Goal: Task Accomplishment & Management: Use online tool/utility

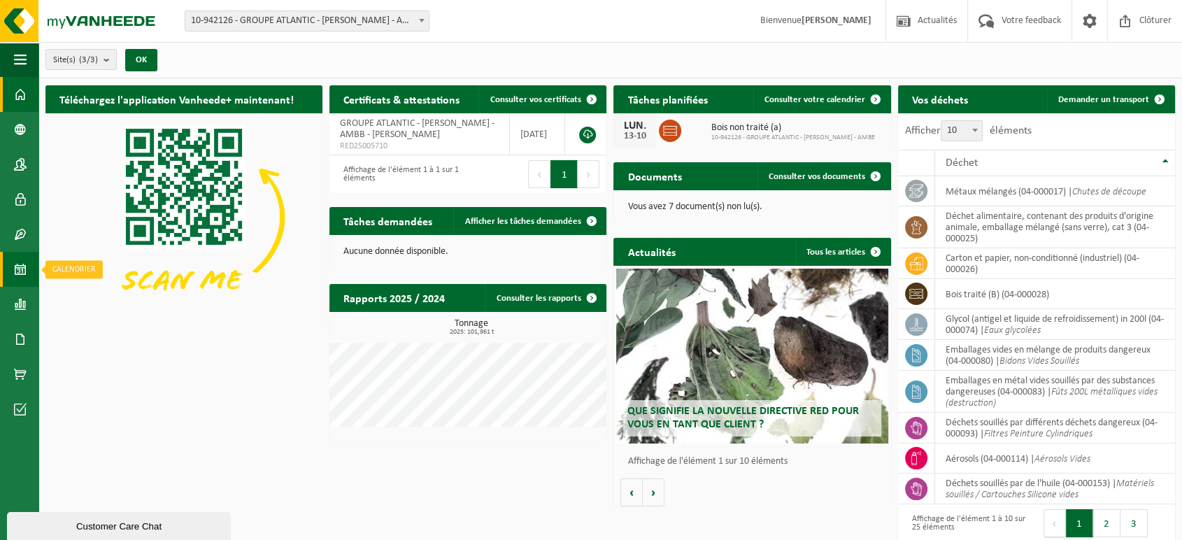
click at [17, 267] on span at bounding box center [20, 269] width 13 height 35
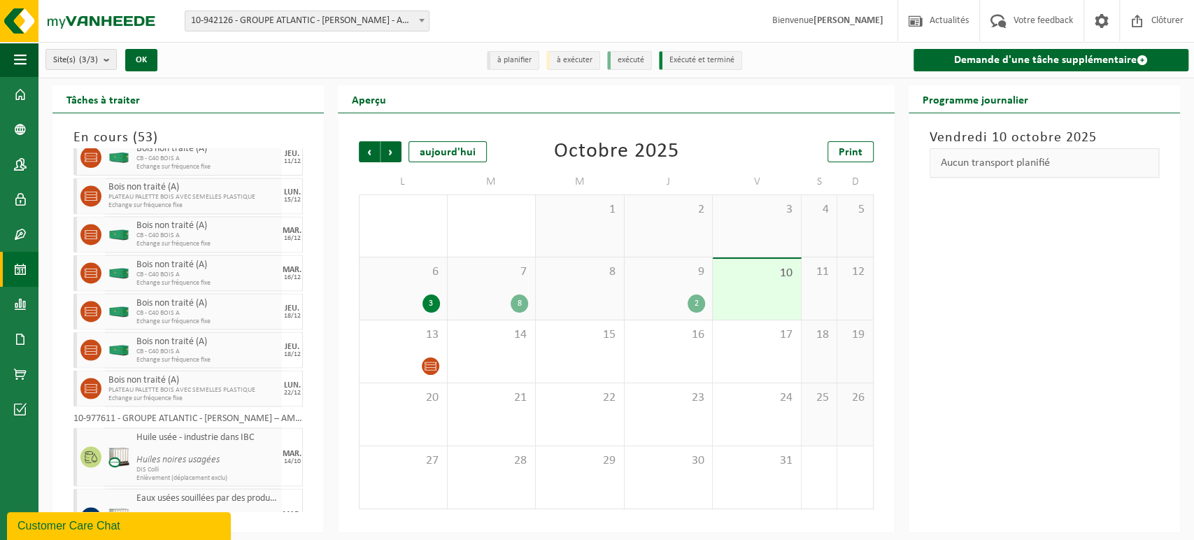
scroll to position [1774, 0]
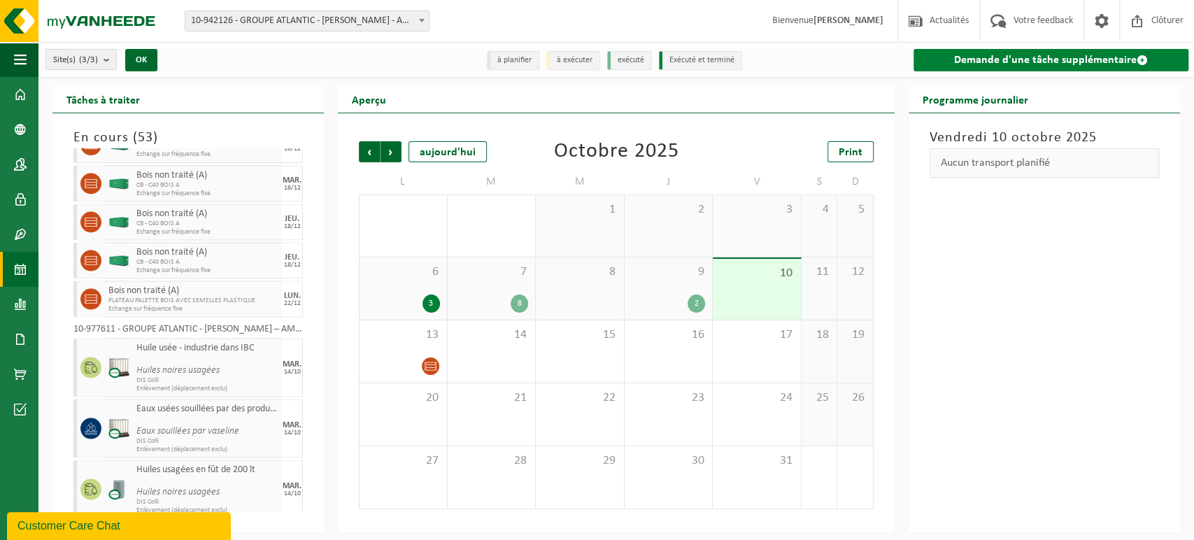
click at [1032, 61] on link "Demande d'une tâche supplémentaire" at bounding box center [1050, 60] width 275 height 22
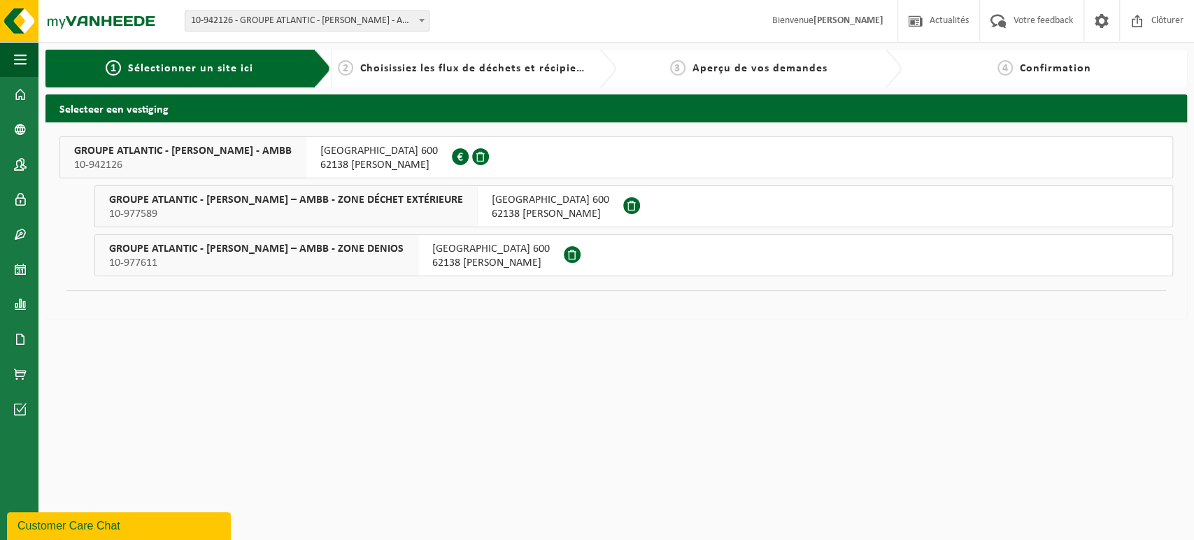
click at [398, 247] on span "GROUPE ATLANTIC - MERVILLE BILLY BERCLAU – AMBB - ZONE DENIOS" at bounding box center [256, 249] width 294 height 14
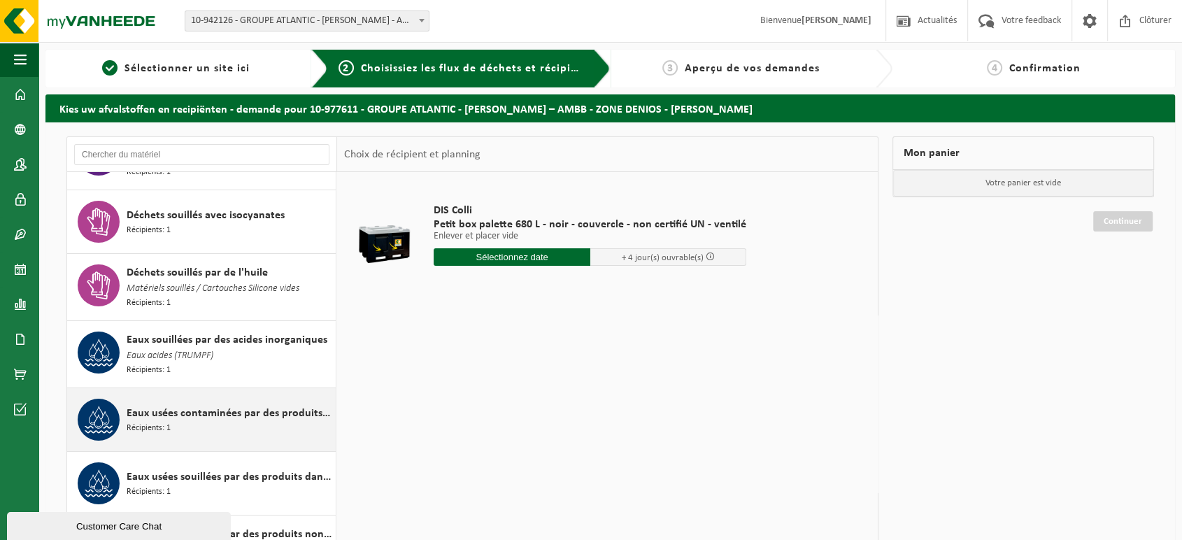
scroll to position [155, 0]
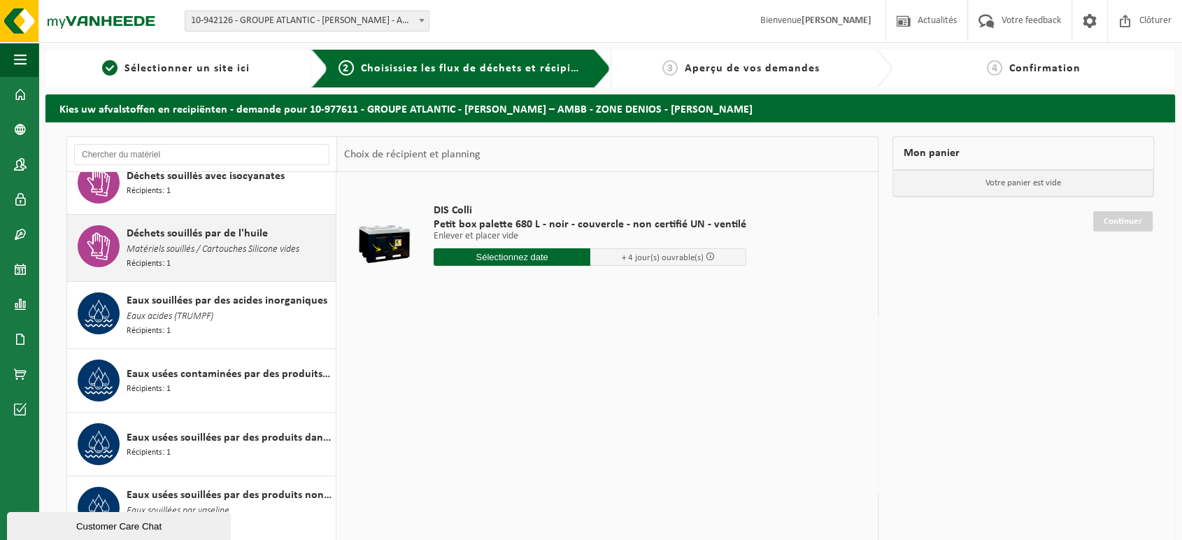
click at [252, 250] on span "Matériels souillés / Cartouches Silicone vides" at bounding box center [213, 249] width 173 height 15
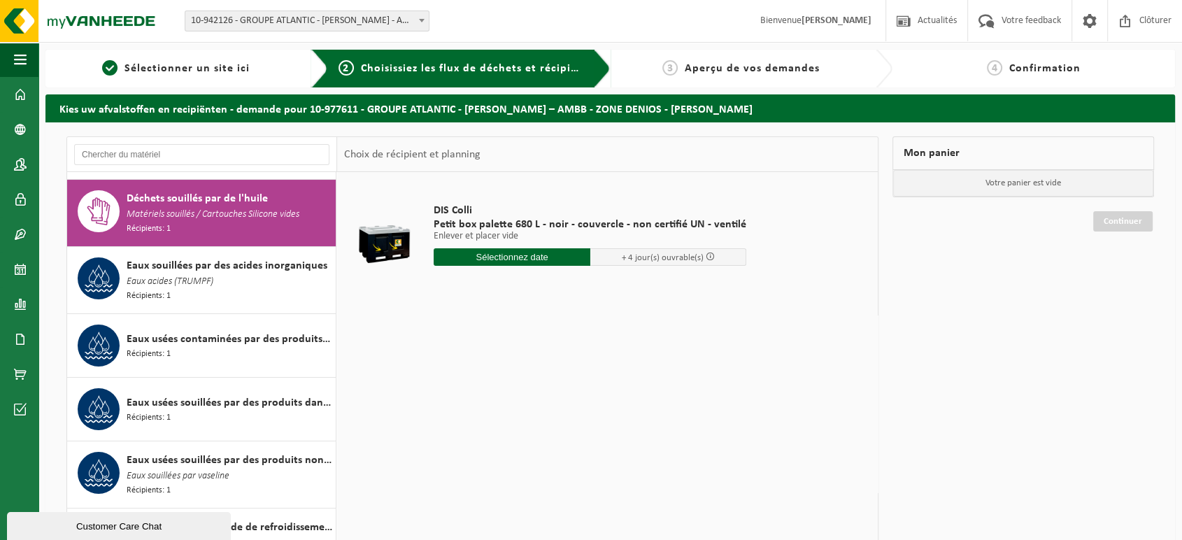
scroll to position [196, 0]
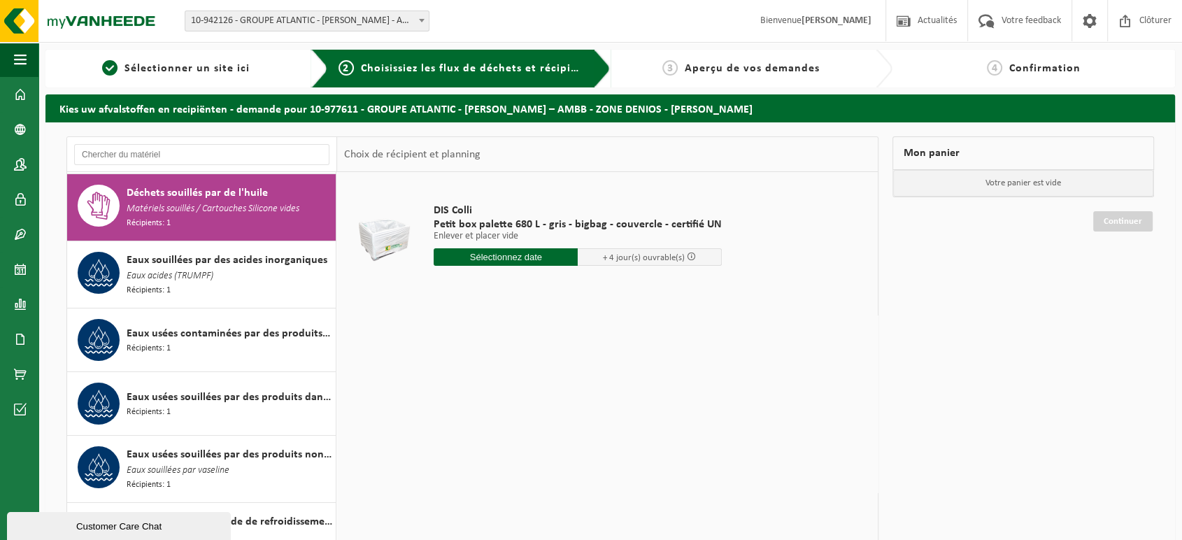
click at [506, 260] on input "text" at bounding box center [506, 256] width 144 height 17
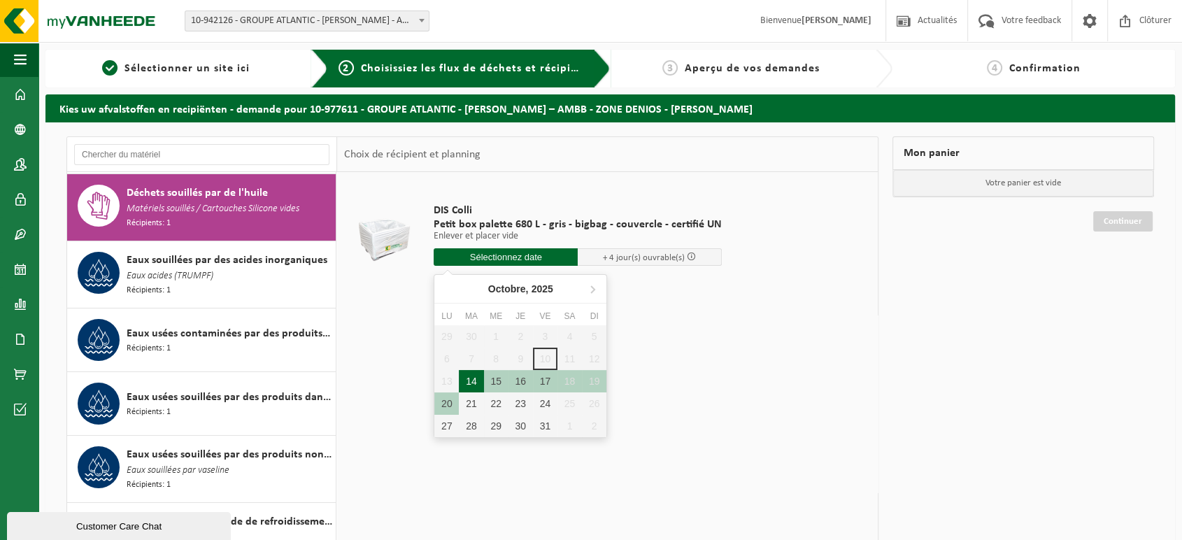
click at [481, 379] on div "14" at bounding box center [471, 381] width 24 height 22
type input "à partir de 2025-10-14"
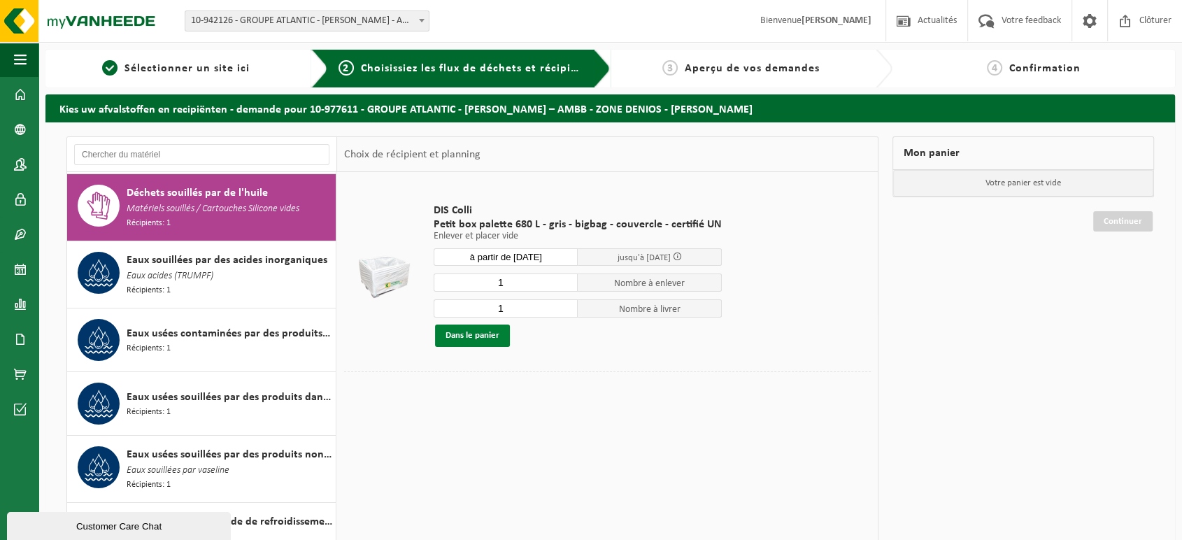
click at [483, 336] on button "Dans le panier" at bounding box center [472, 336] width 75 height 22
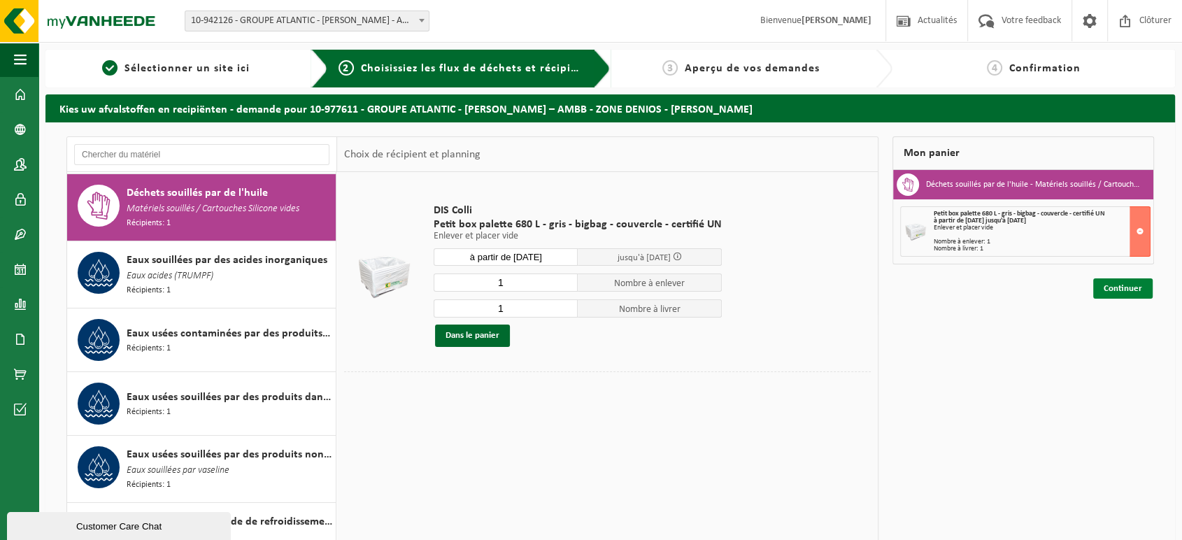
click at [1136, 290] on link "Continuer" at bounding box center [1122, 288] width 59 height 20
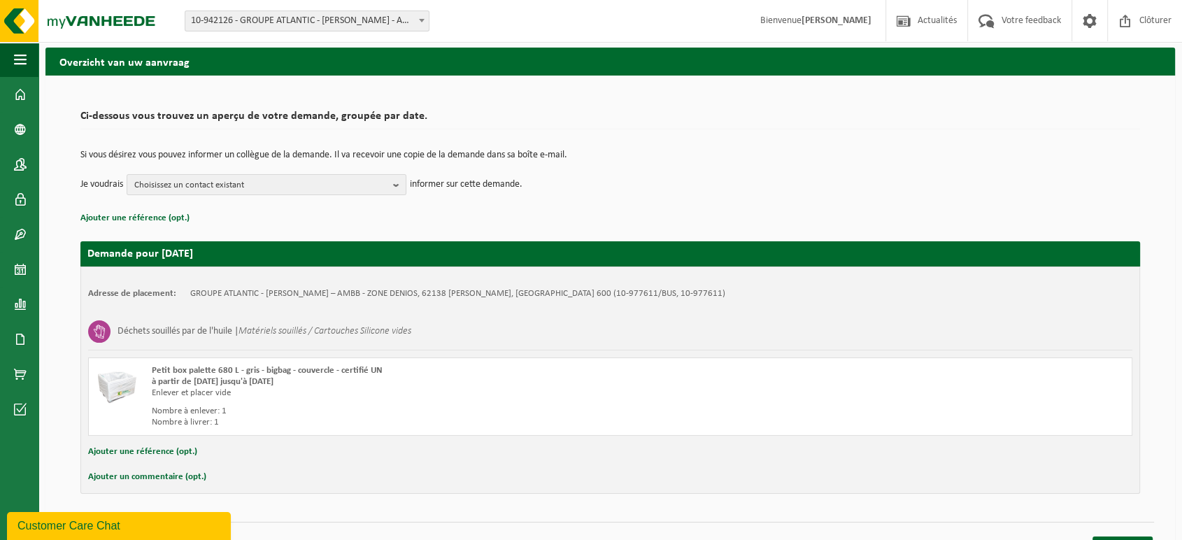
scroll to position [70, 0]
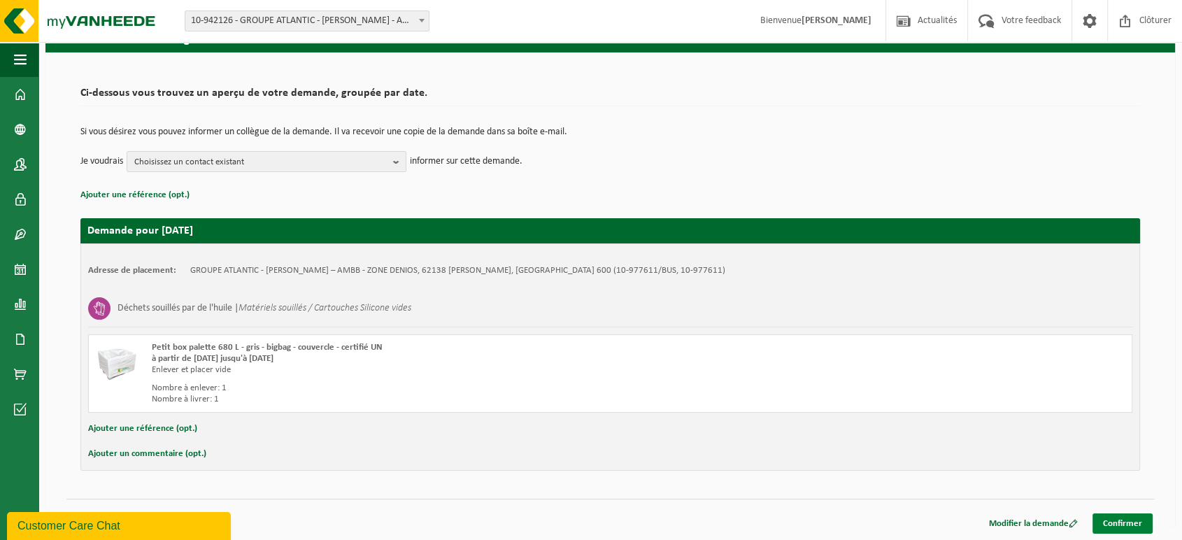
click at [1118, 518] on link "Confirmer" at bounding box center [1122, 523] width 60 height 20
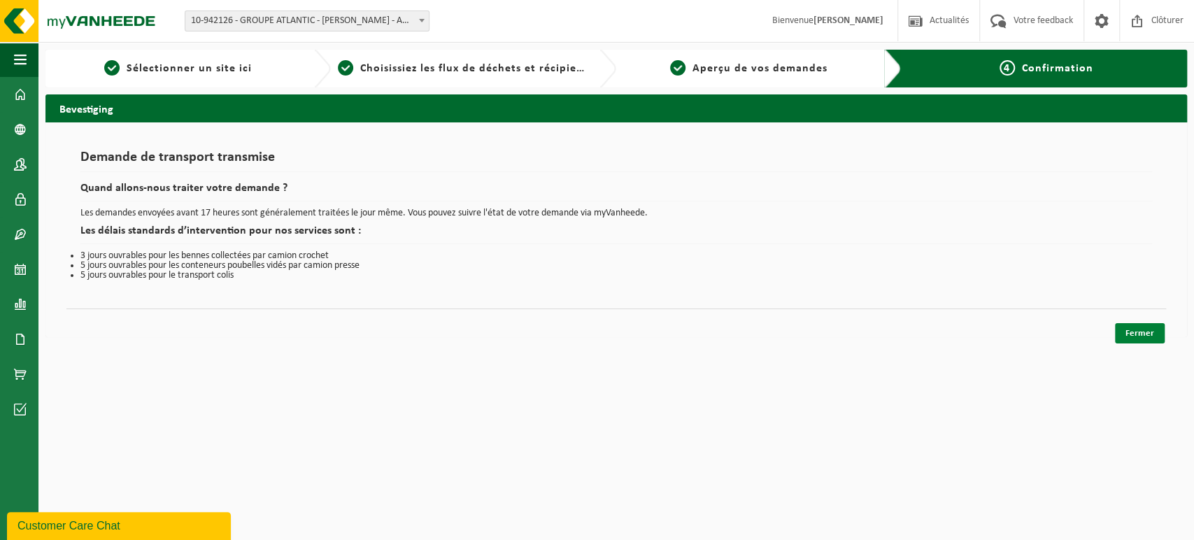
click at [1143, 326] on link "Fermer" at bounding box center [1140, 333] width 50 height 20
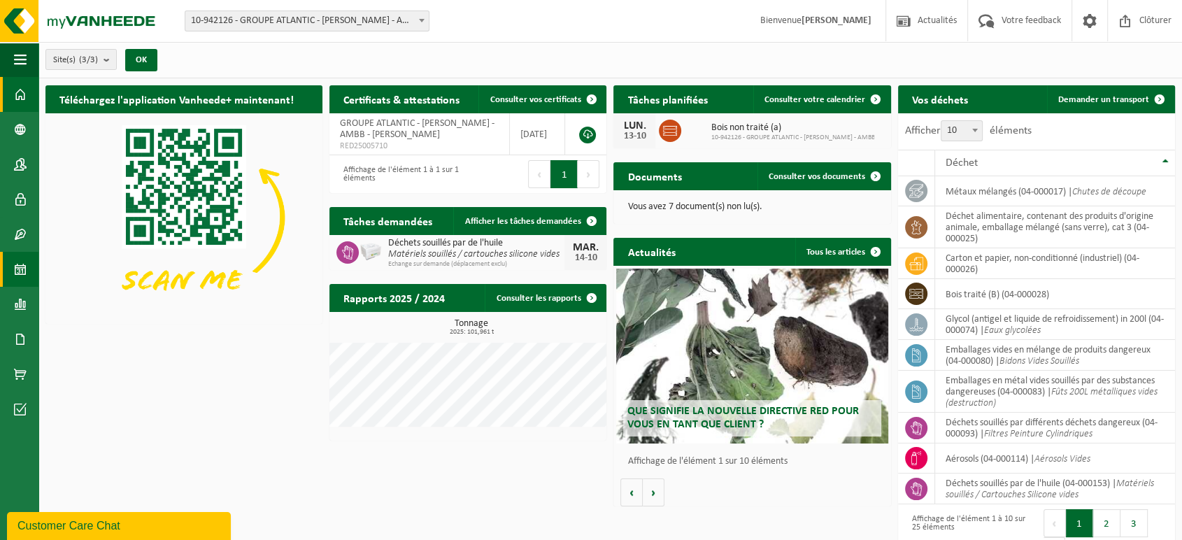
click at [17, 259] on span at bounding box center [20, 269] width 13 height 35
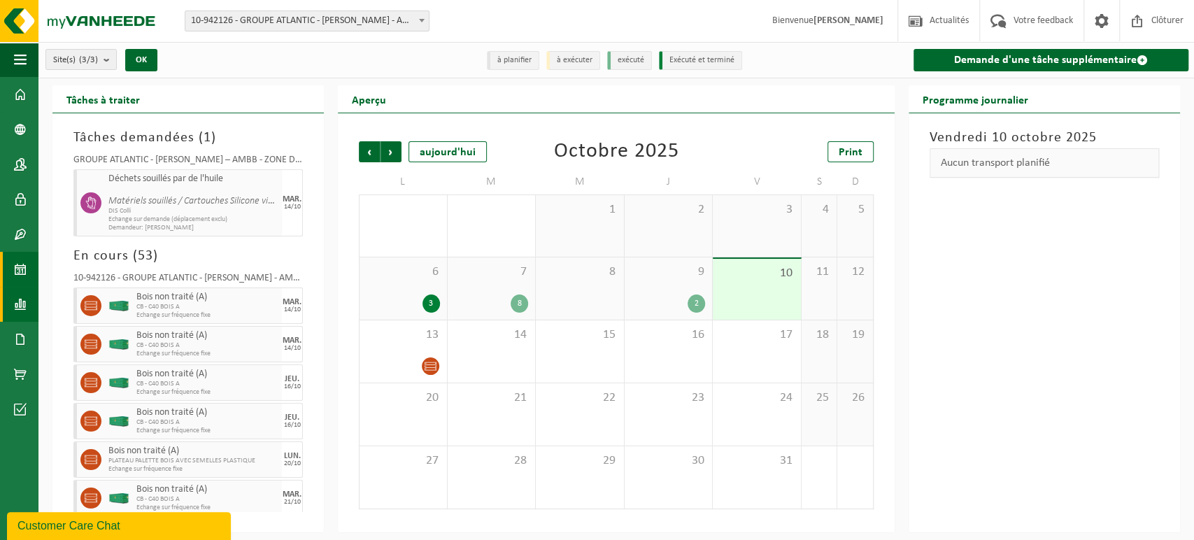
click at [22, 301] on span at bounding box center [20, 304] width 13 height 35
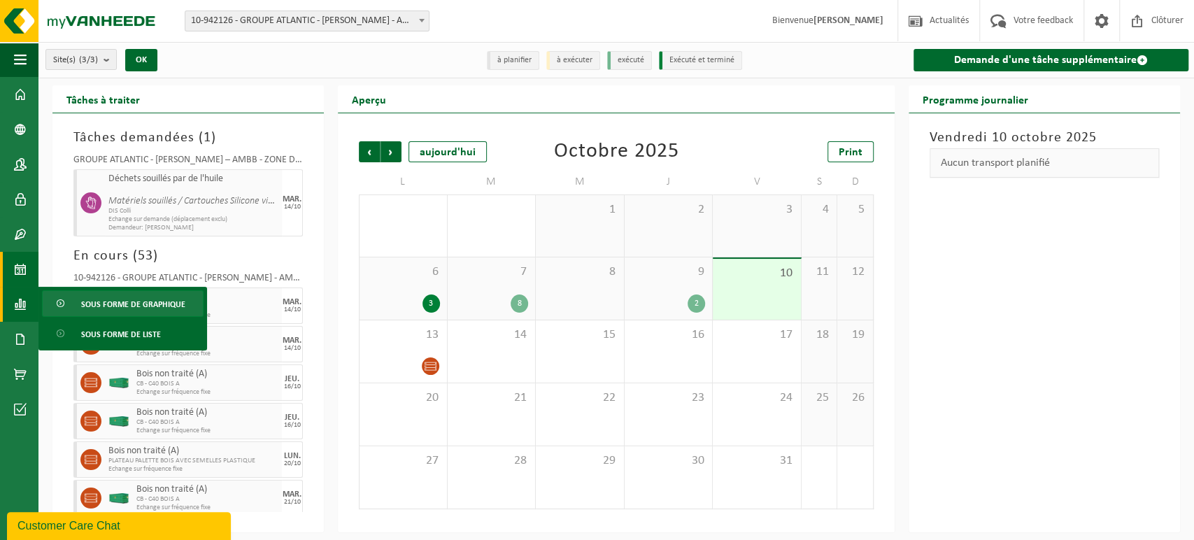
click at [117, 306] on span "Sous forme de graphique" at bounding box center [133, 304] width 104 height 27
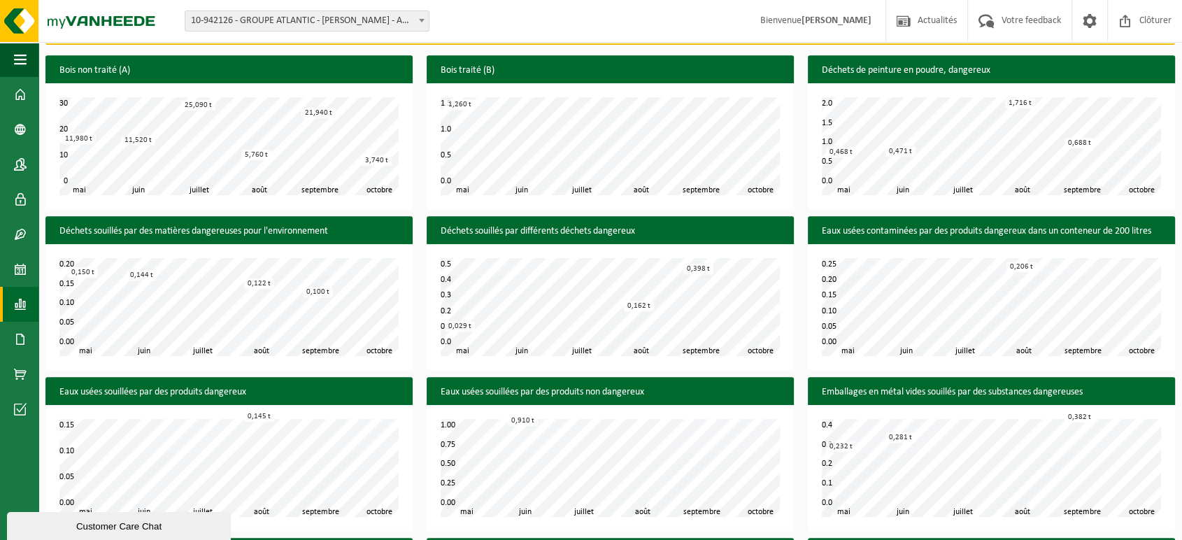
scroll to position [626, 0]
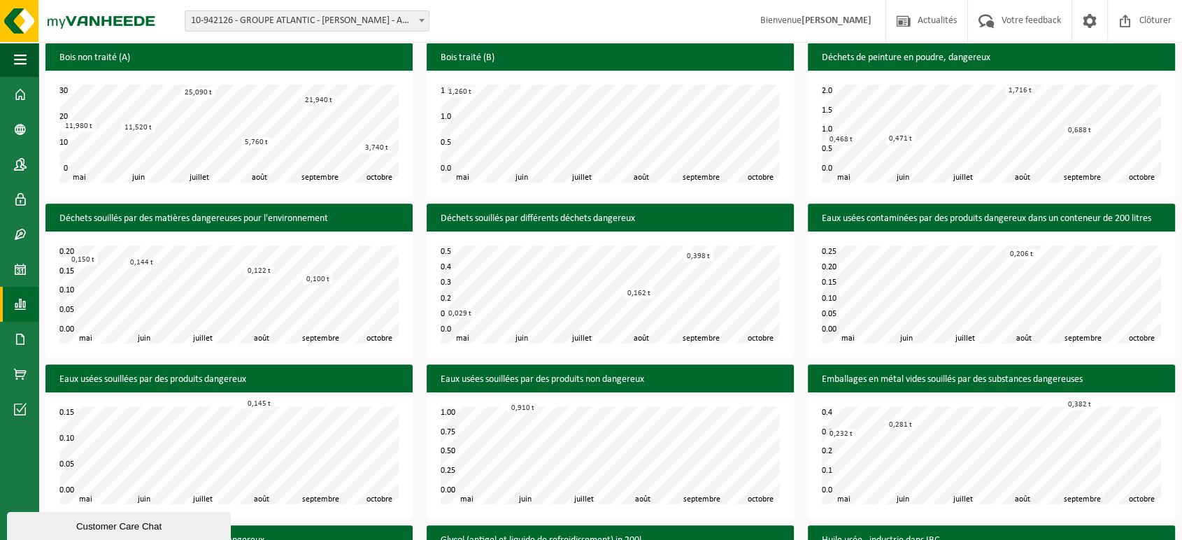
click at [799, 427] on div "Eaux usées souillées par des produits non dangereux juin juillet août septembre…" at bounding box center [610, 444] width 381 height 161
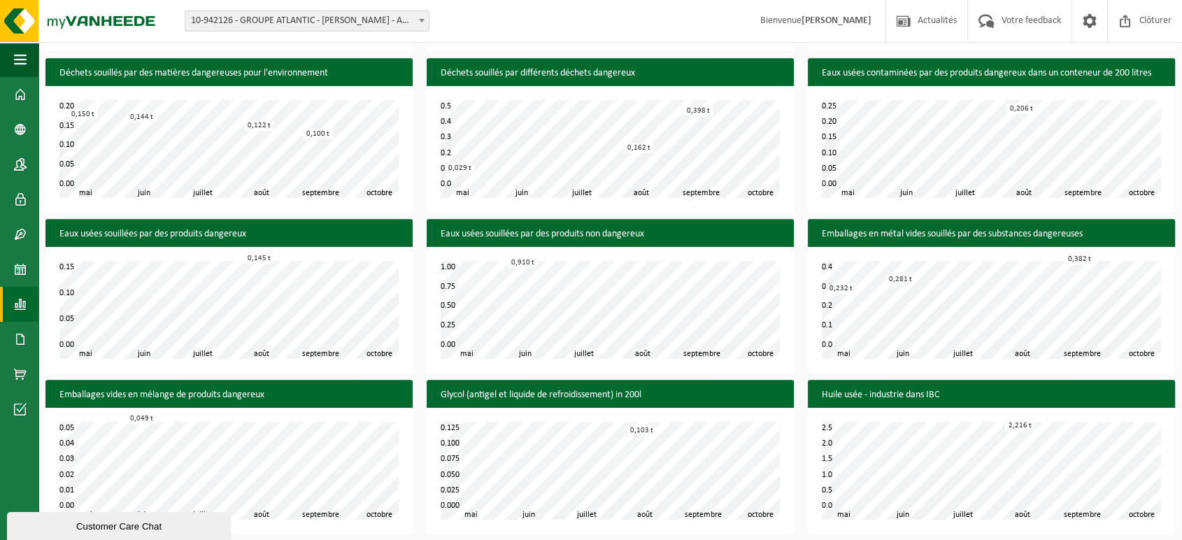
scroll to position [781, 0]
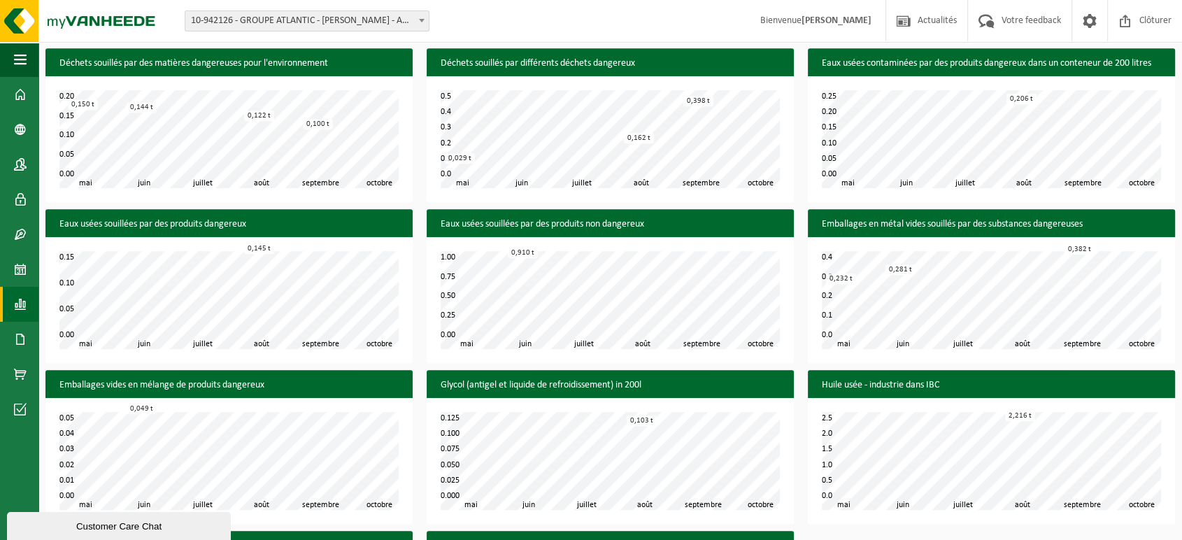
click at [804, 501] on div "Huile usée - industrie dans IBC juin juillet août septembre mai octobre 0.0 2.5…" at bounding box center [991, 450] width 381 height 161
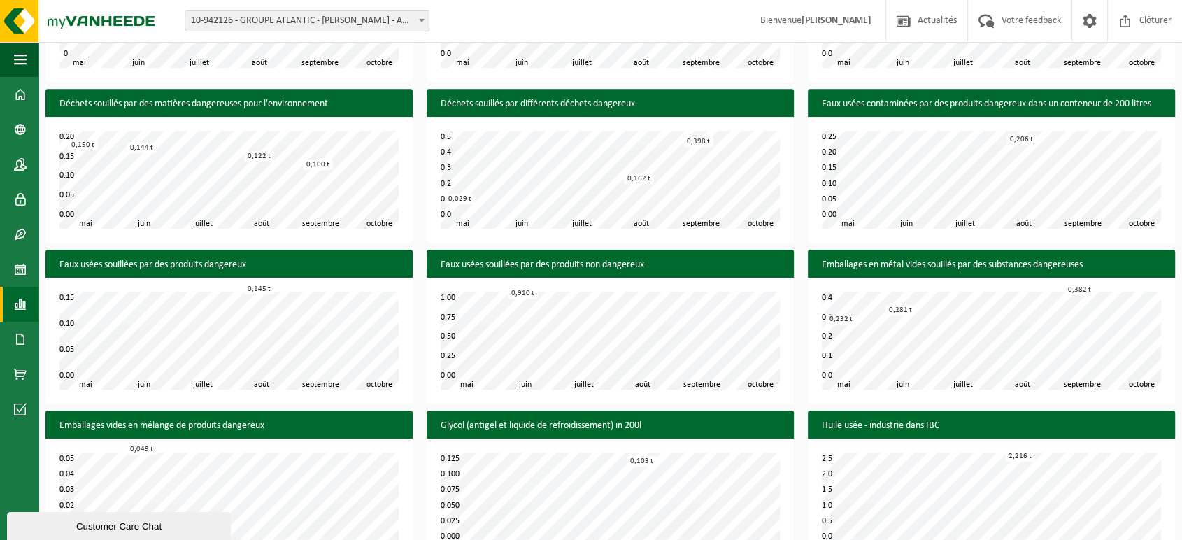
scroll to position [742, 0]
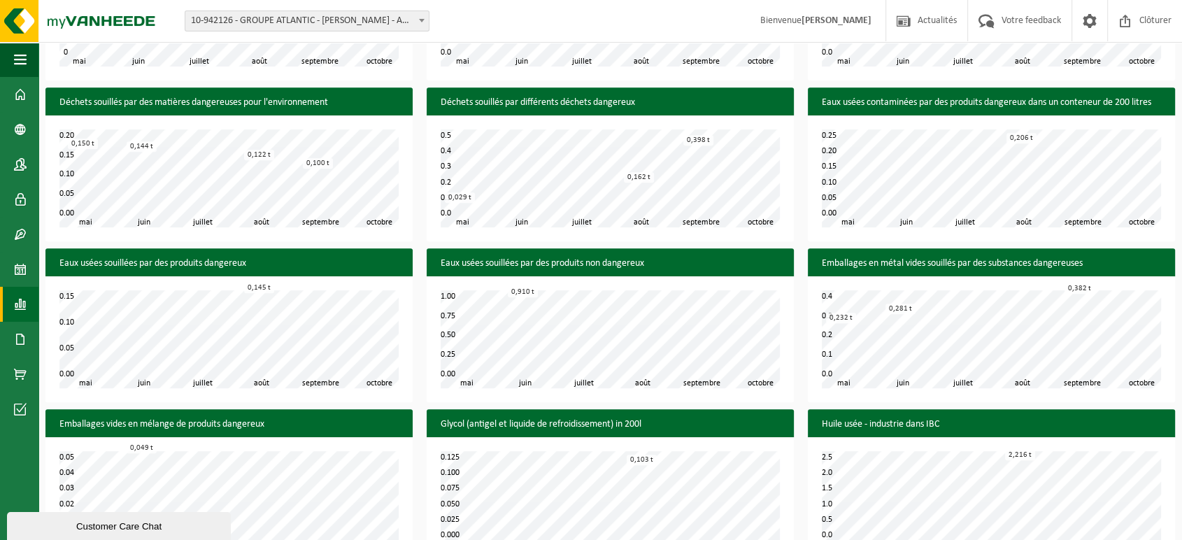
click at [537, 235] on div "juin juillet août septembre mai octobre 0.0 0.5 0.1 0.2 0.3 0.4 0,029 t 0,162 t…" at bounding box center [610, 178] width 367 height 126
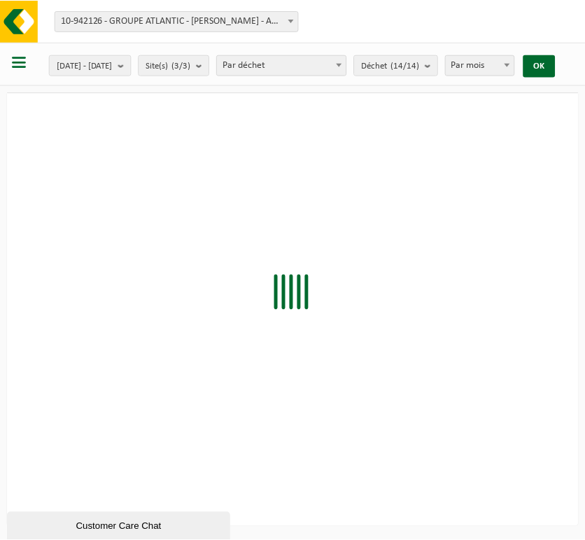
scroll to position [37, 0]
